Goal: Information Seeking & Learning: Learn about a topic

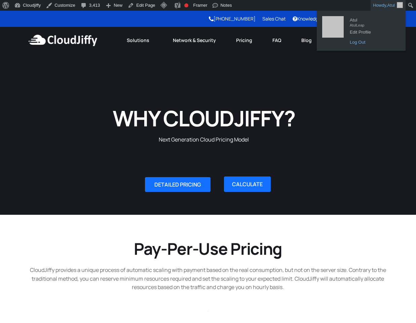
click at [354, 42] on button "FREE SIGNUP" at bounding box center [375, 40] width 57 height 15
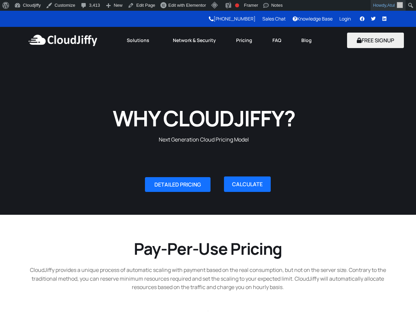
scroll to position [641, 0]
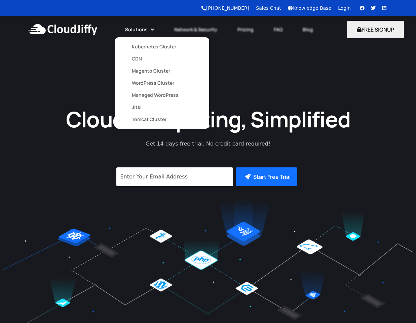
click at [143, 60] on link "CDN" at bounding box center [162, 59] width 61 height 12
click at [147, 61] on link "CDN" at bounding box center [162, 59] width 61 height 12
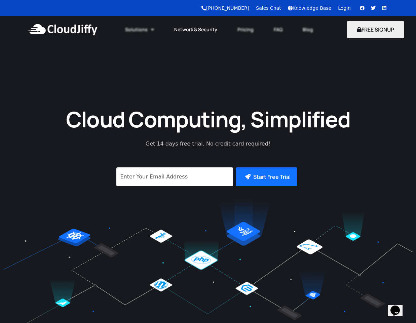
click at [190, 31] on link "Network & Security" at bounding box center [195, 29] width 63 height 15
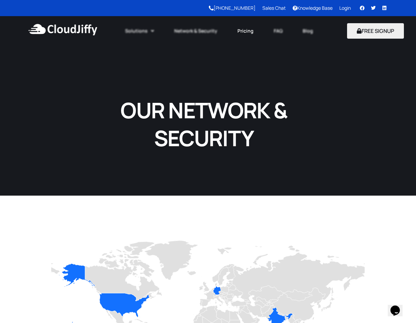
click at [247, 35] on link "Pricing" at bounding box center [246, 31] width 36 height 15
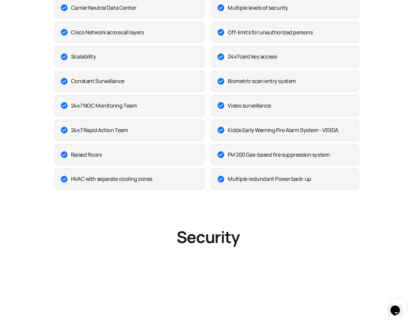
scroll to position [1247, 0]
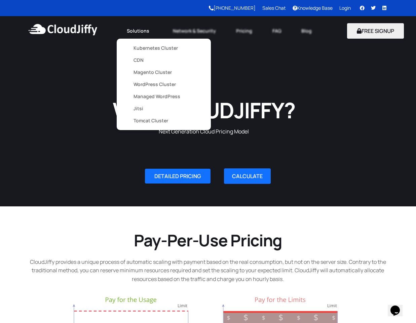
click at [138, 46] on link "Kubernetes Cluster" at bounding box center [164, 48] width 61 height 12
click at [141, 73] on link "Magento Cluster" at bounding box center [164, 72] width 61 height 12
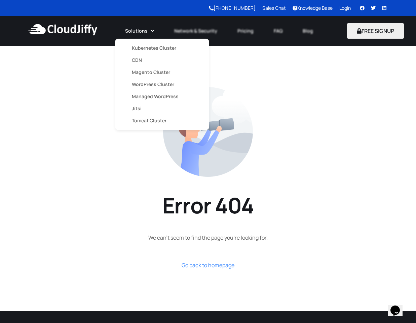
click at [137, 73] on link "Magento Cluster" at bounding box center [162, 72] width 61 height 12
click at [150, 110] on link "Jitsi" at bounding box center [162, 109] width 61 height 12
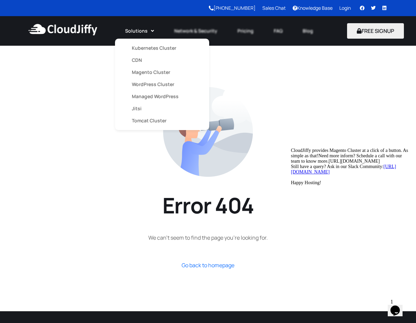
click at [138, 111] on link "Jitsi" at bounding box center [162, 109] width 61 height 12
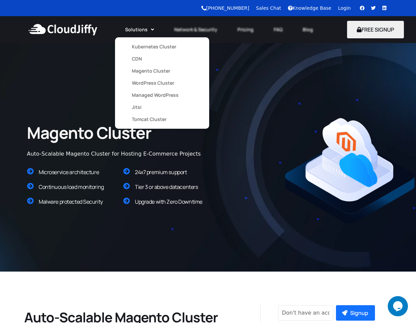
click at [140, 60] on link "CDN" at bounding box center [162, 59] width 61 height 12
click at [147, 59] on link "CDN" at bounding box center [162, 59] width 61 height 12
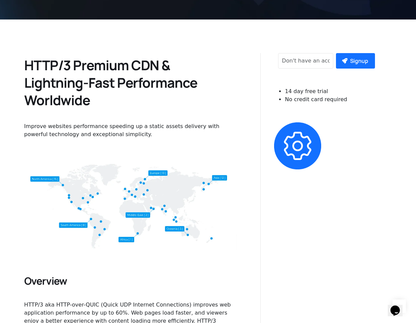
scroll to position [247, 0]
